Goal: Transaction & Acquisition: Purchase product/service

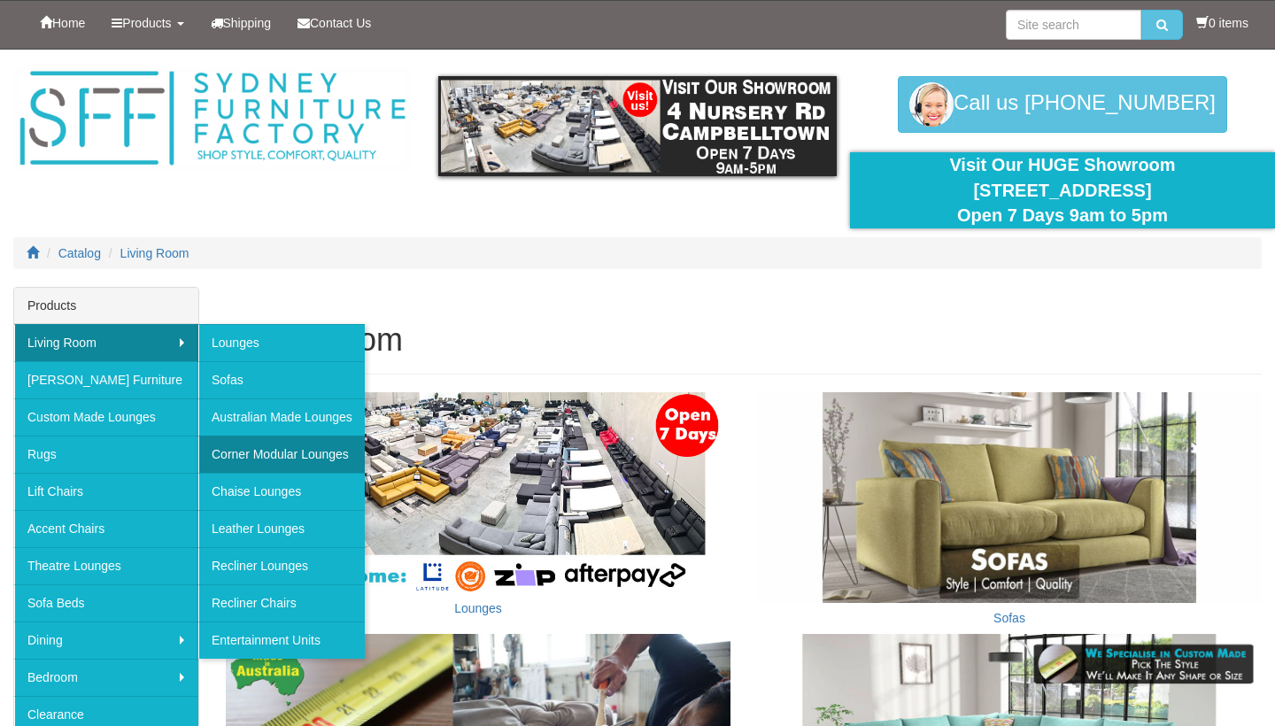
click at [232, 456] on link "Corner Modular Lounges" at bounding box center [281, 454] width 166 height 37
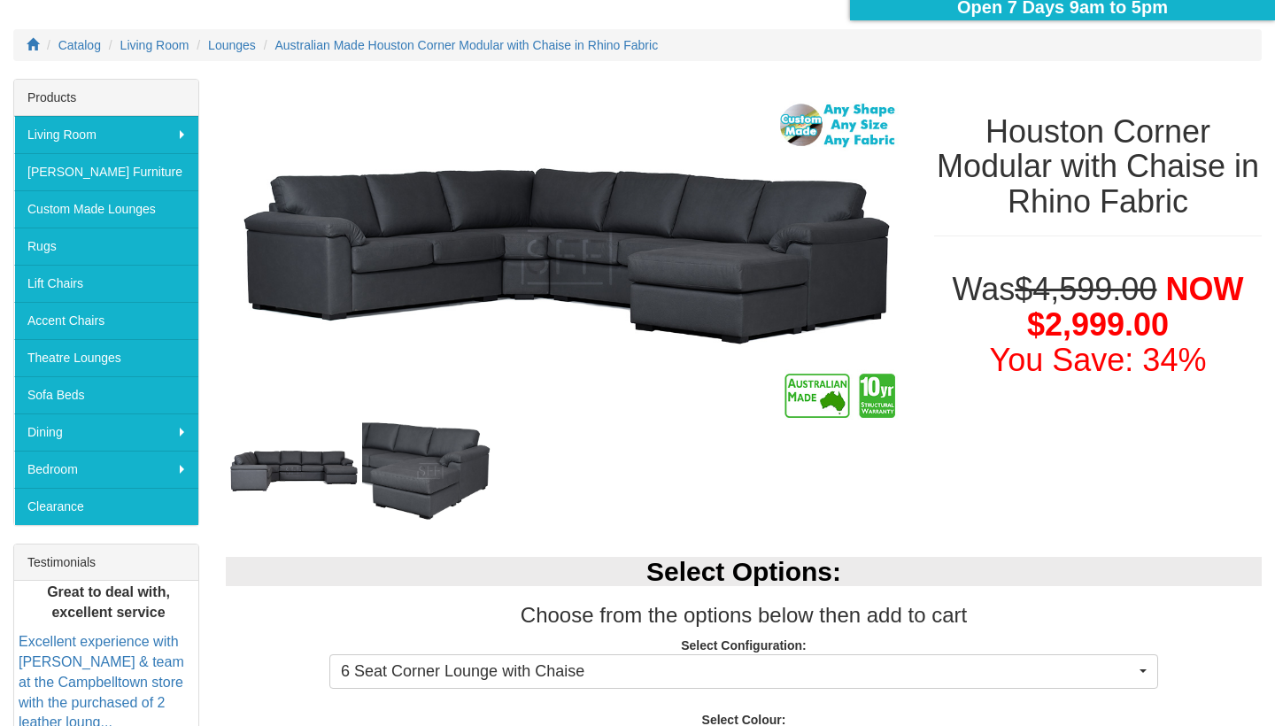
scroll to position [289, 0]
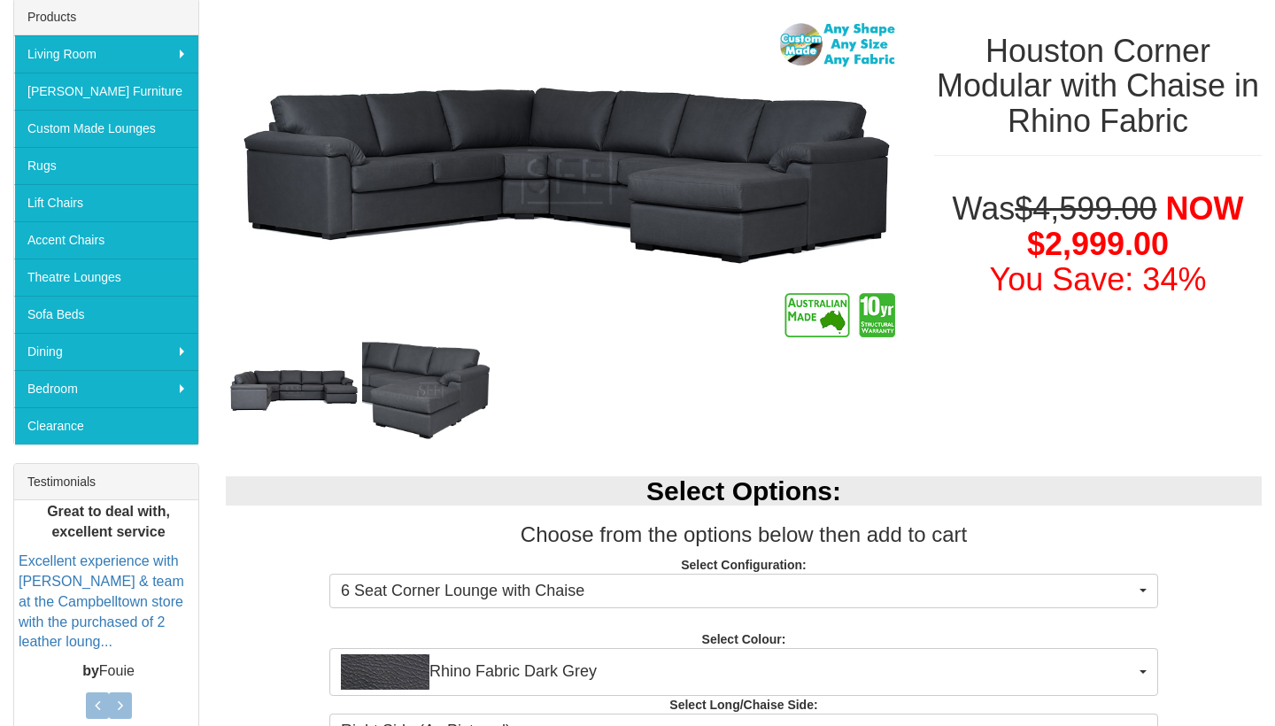
click at [433, 407] on img at bounding box center [430, 390] width 136 height 136
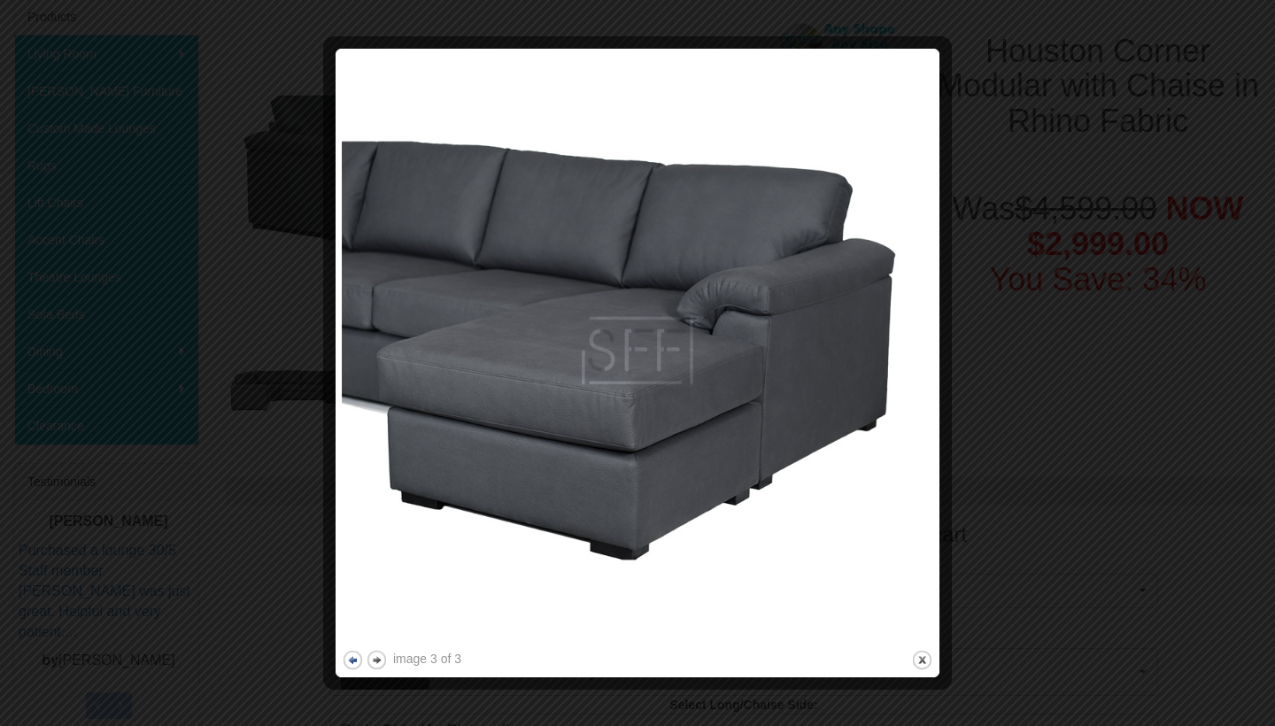
click at [357, 658] on button "previous" at bounding box center [353, 660] width 22 height 22
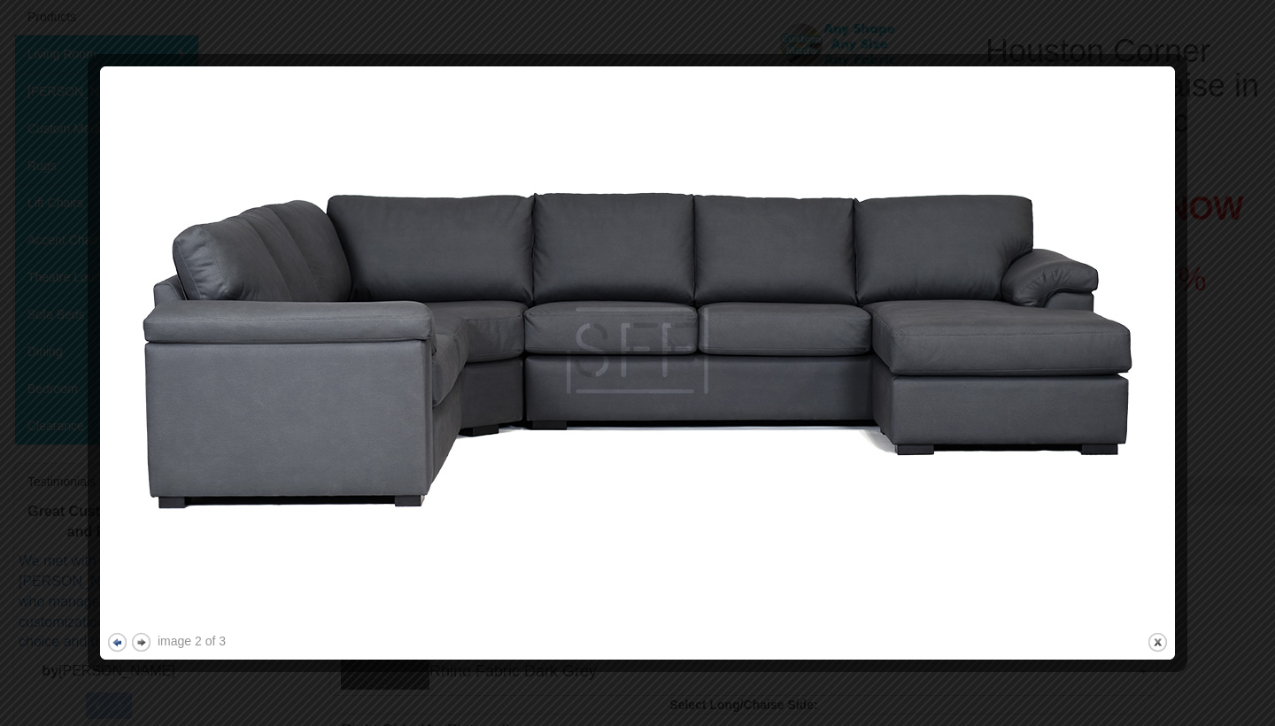
click at [121, 640] on button "previous" at bounding box center [117, 642] width 22 height 22
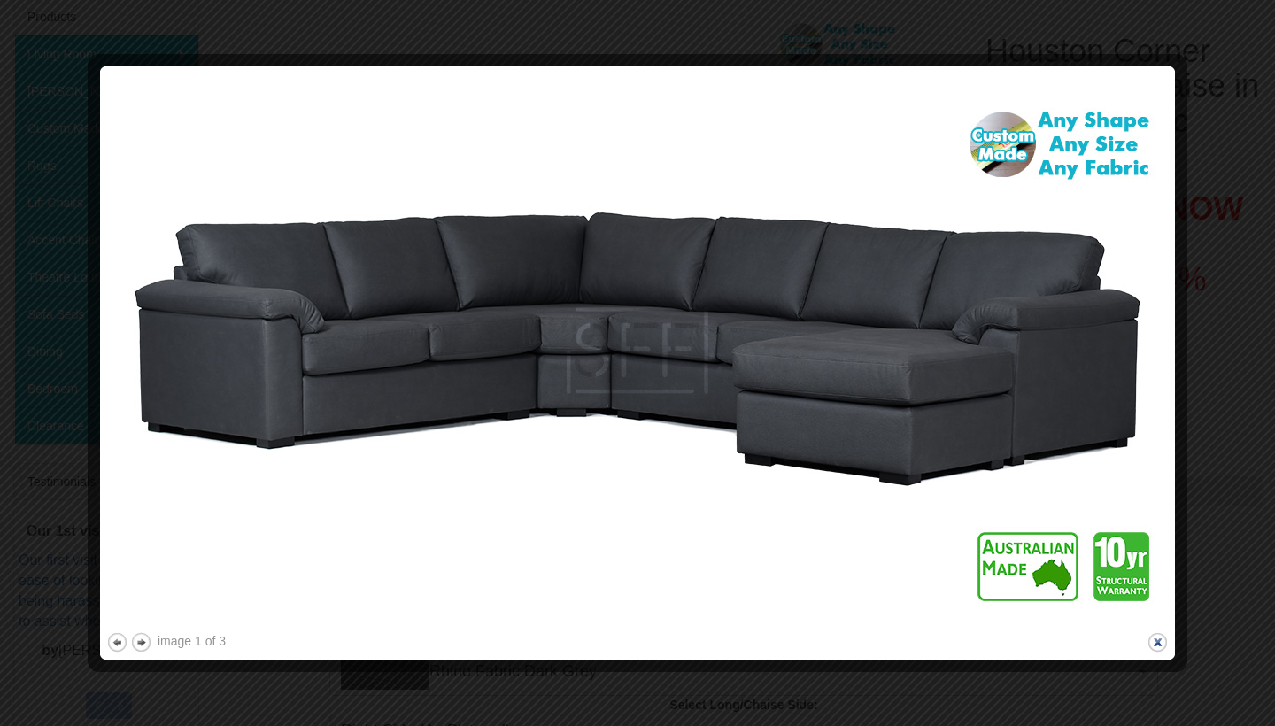
click at [1164, 645] on button "close" at bounding box center [1158, 642] width 22 height 22
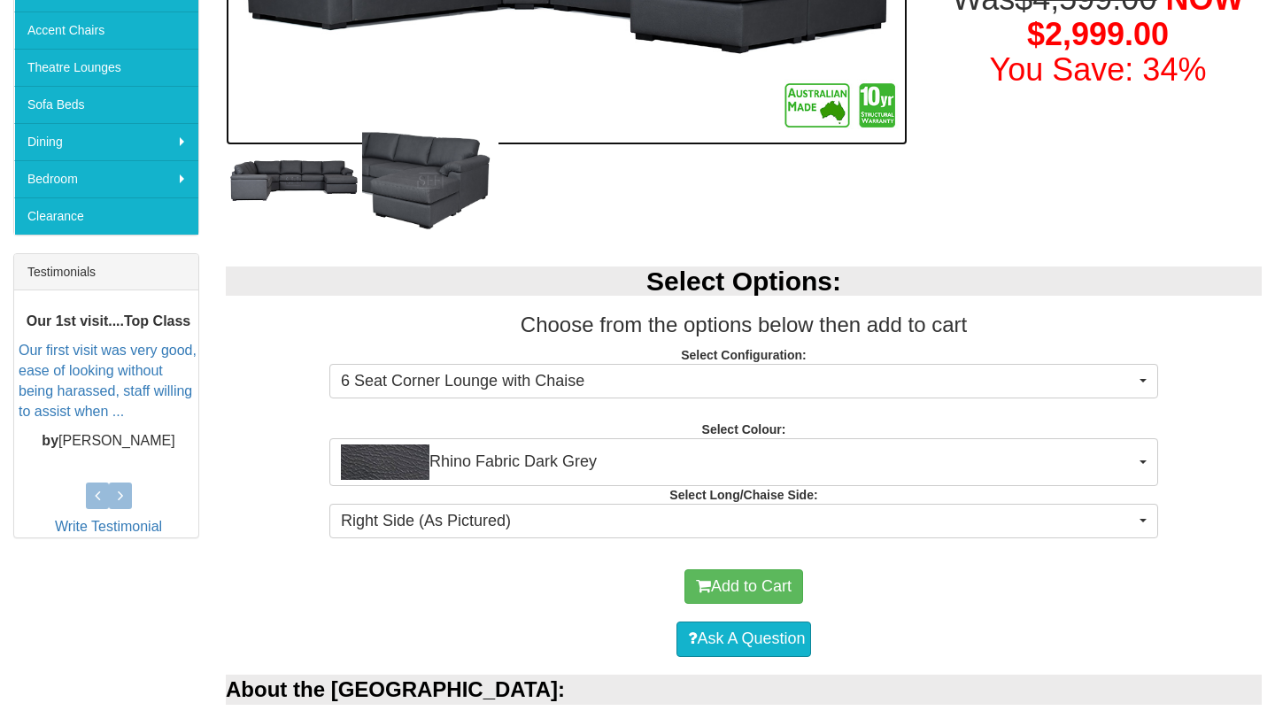
scroll to position [553, 0]
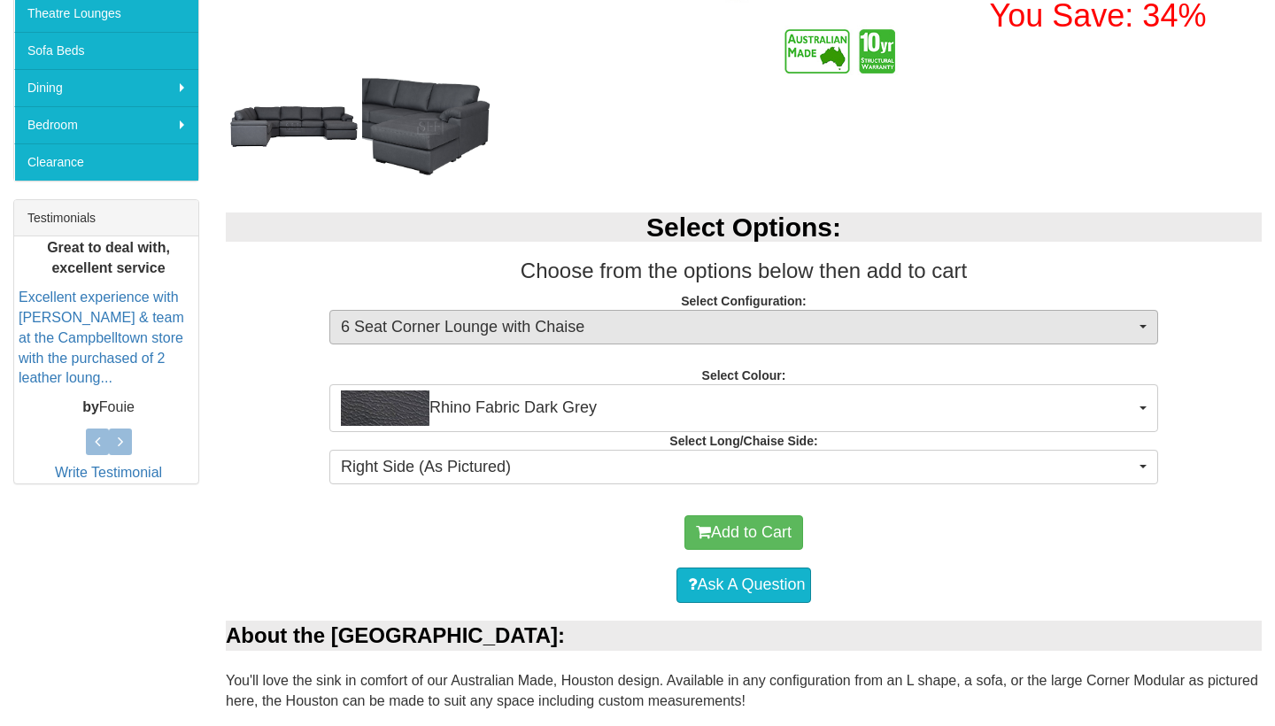
click at [1143, 329] on button "6 Seat Corner Lounge with Chaise" at bounding box center [743, 327] width 829 height 35
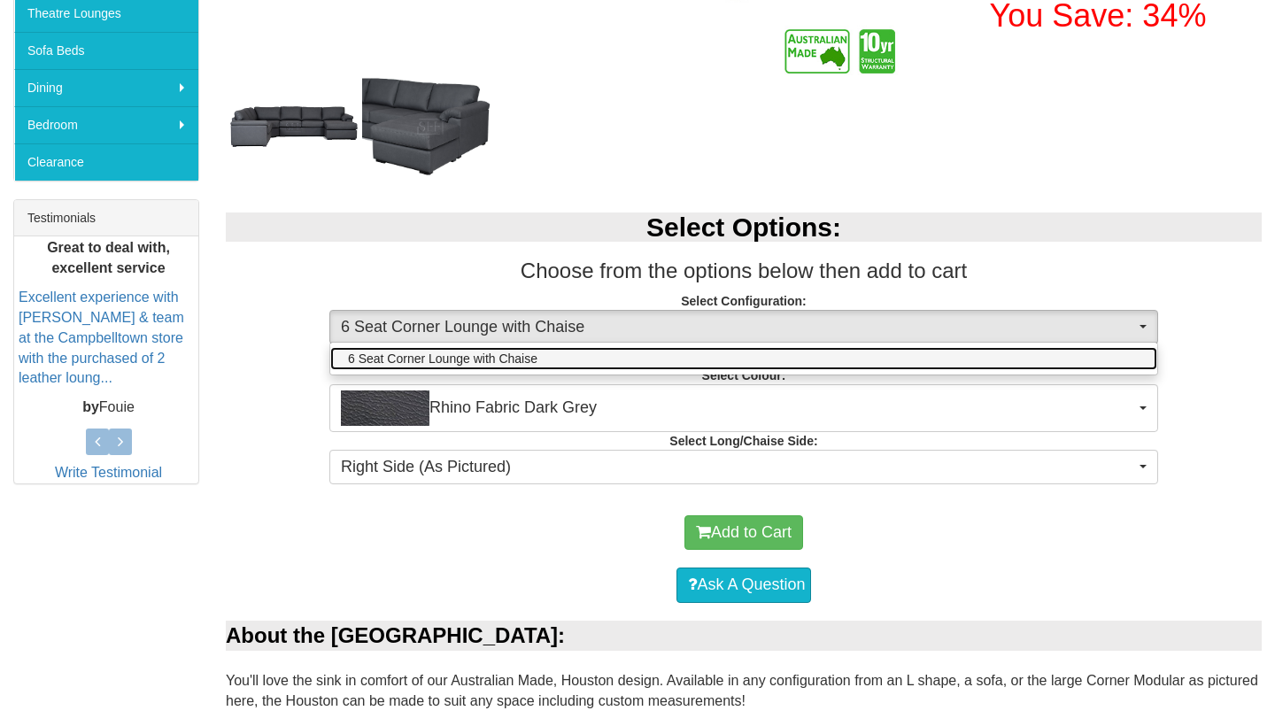
click at [1125, 358] on link "6 Seat Corner Lounge with Chaise" at bounding box center [743, 358] width 827 height 23
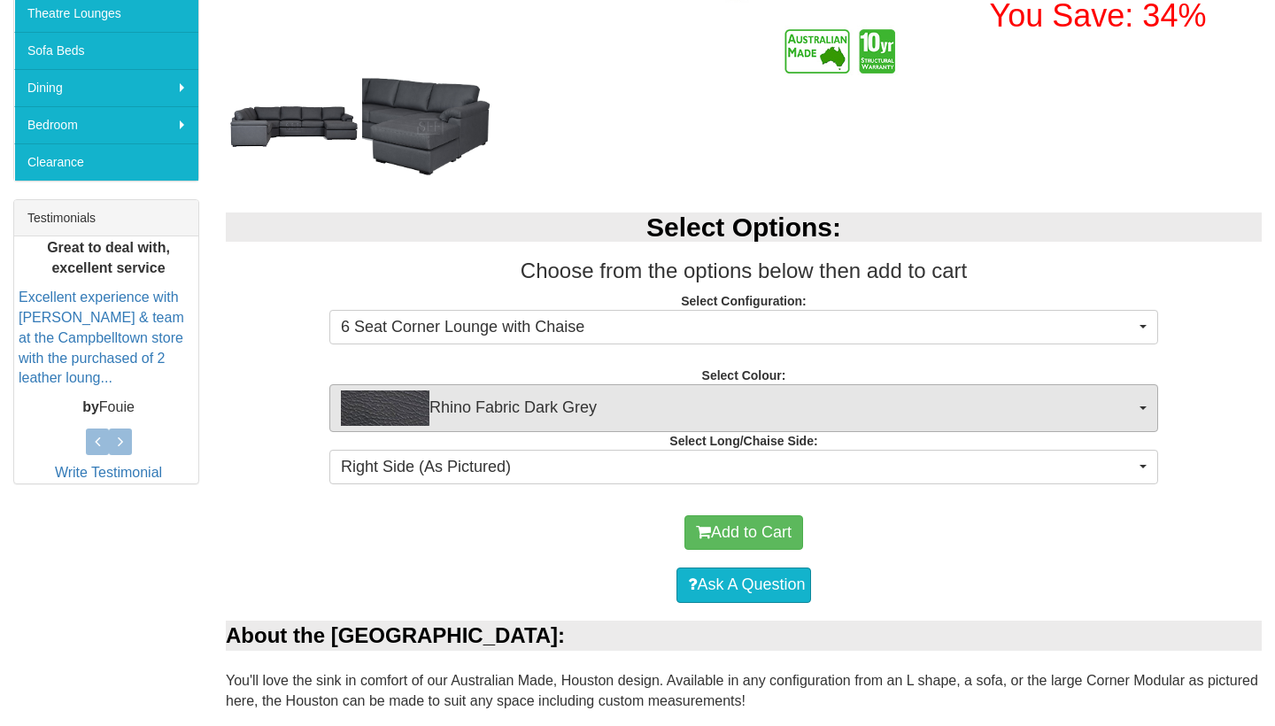
click at [1140, 406] on span "button" at bounding box center [1143, 408] width 7 height 4
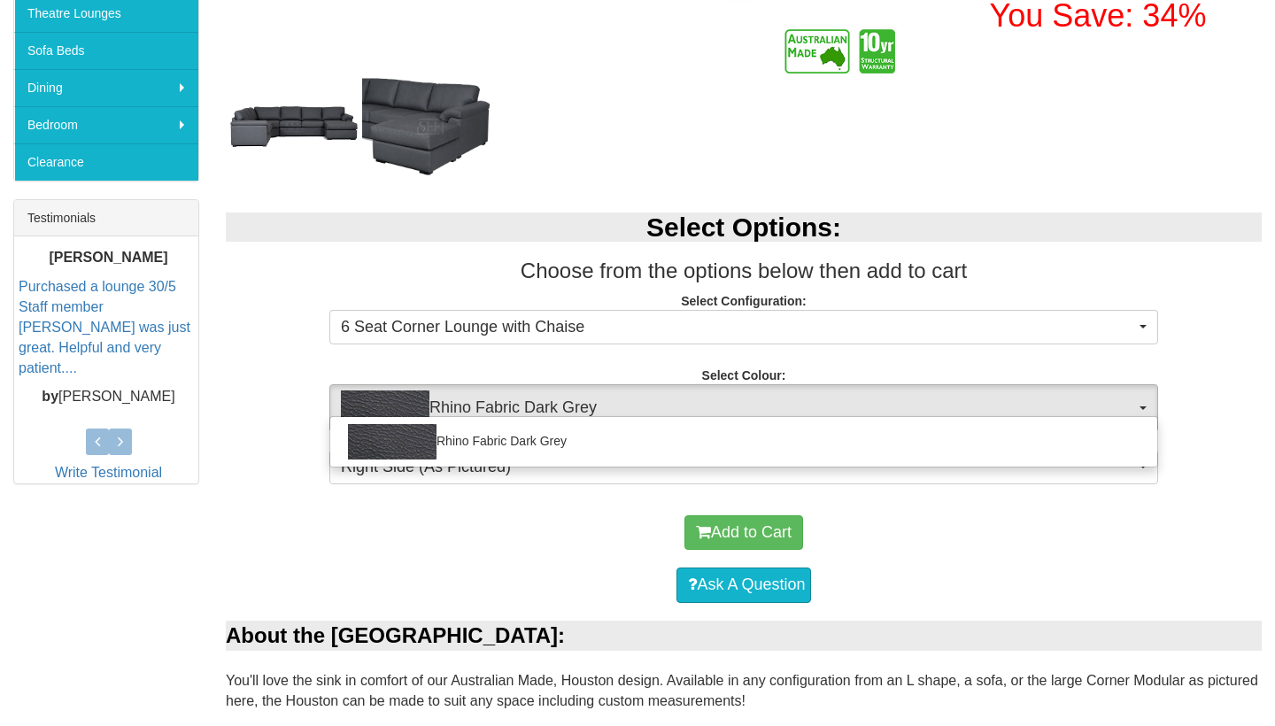
click at [1210, 391] on div "Select Options: Choose from the options below then add to cart Select Configura…" at bounding box center [744, 346] width 1063 height 302
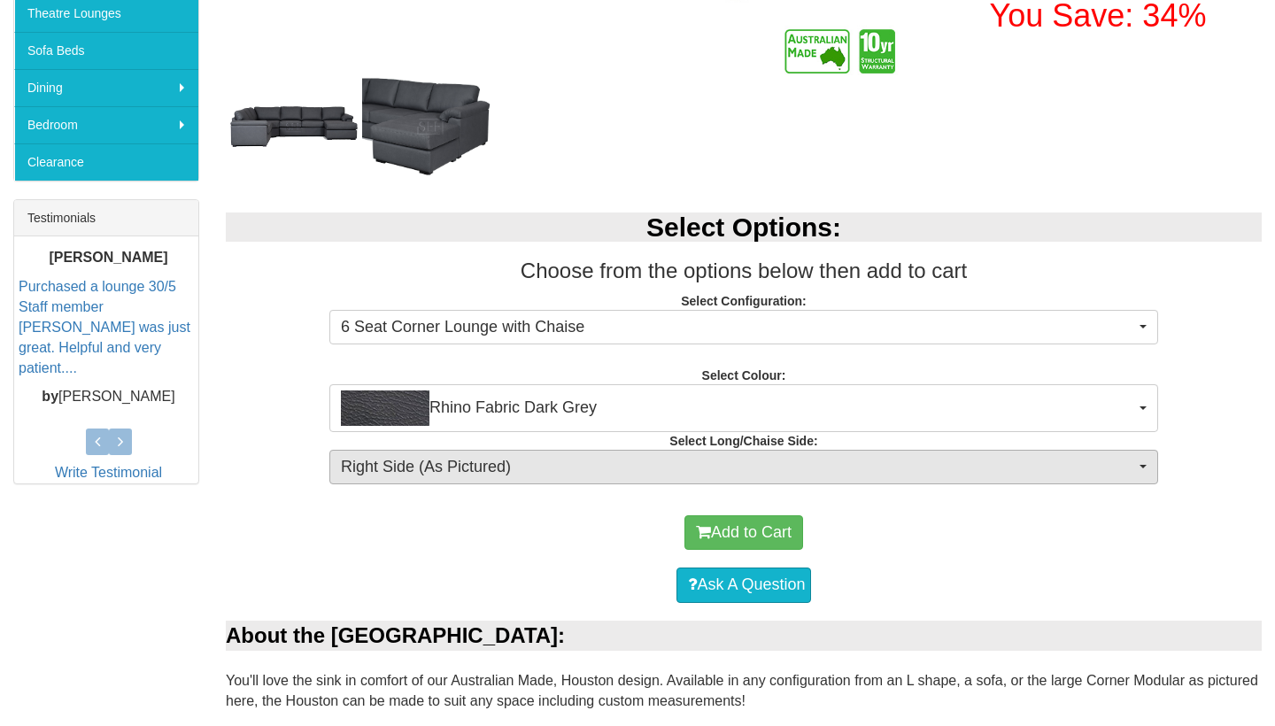
click at [1143, 465] on span "button" at bounding box center [1143, 467] width 7 height 4
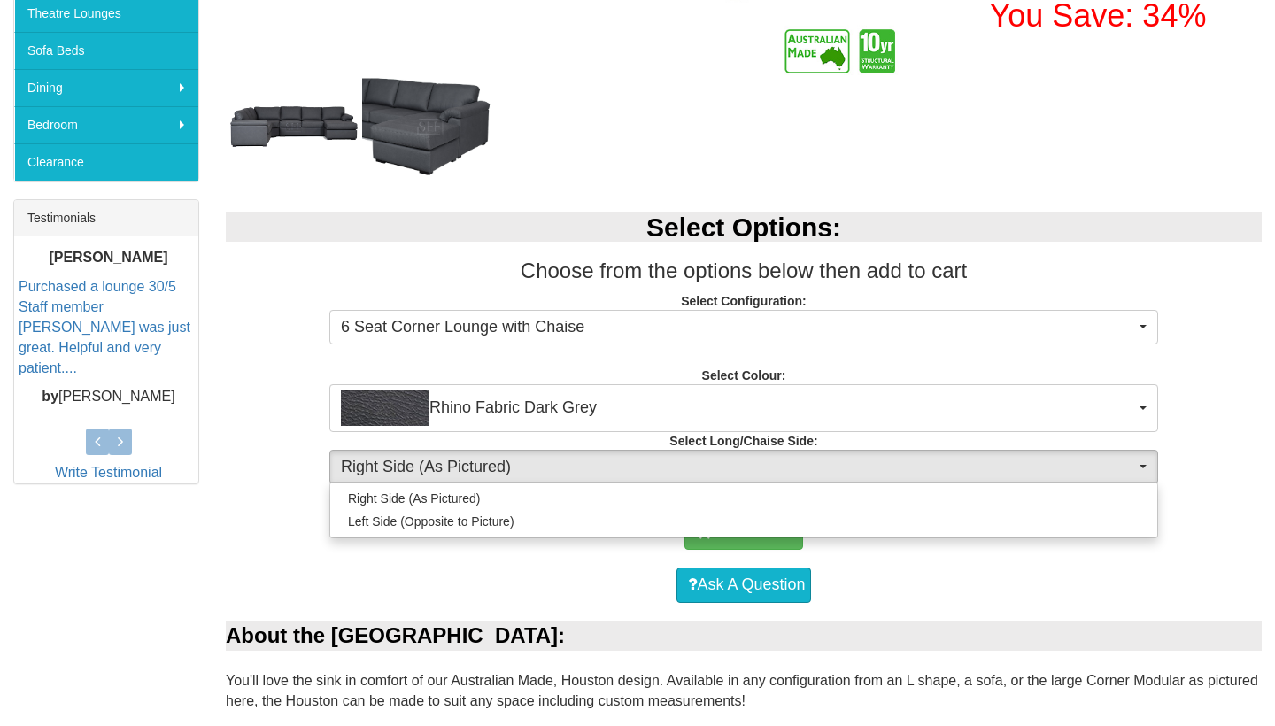
click at [1143, 466] on span "button" at bounding box center [1143, 467] width 7 height 4
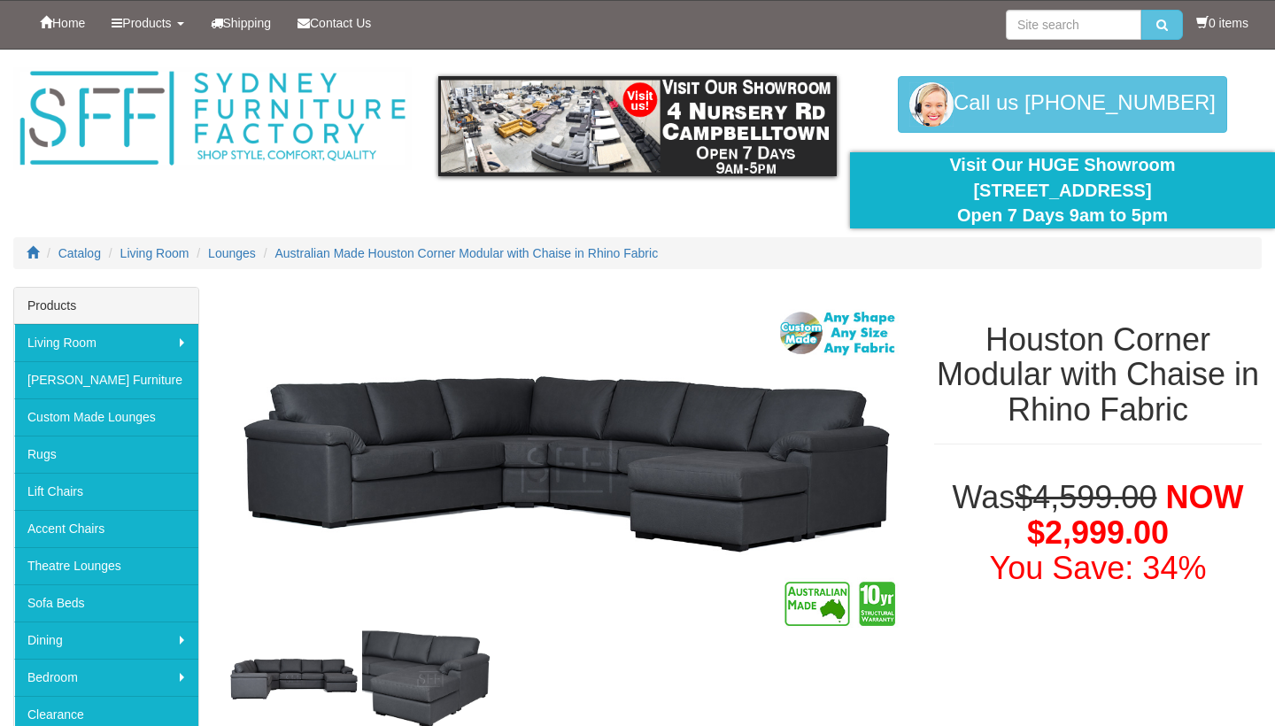
scroll to position [0, 0]
